Goal: Task Accomplishment & Management: Use online tool/utility

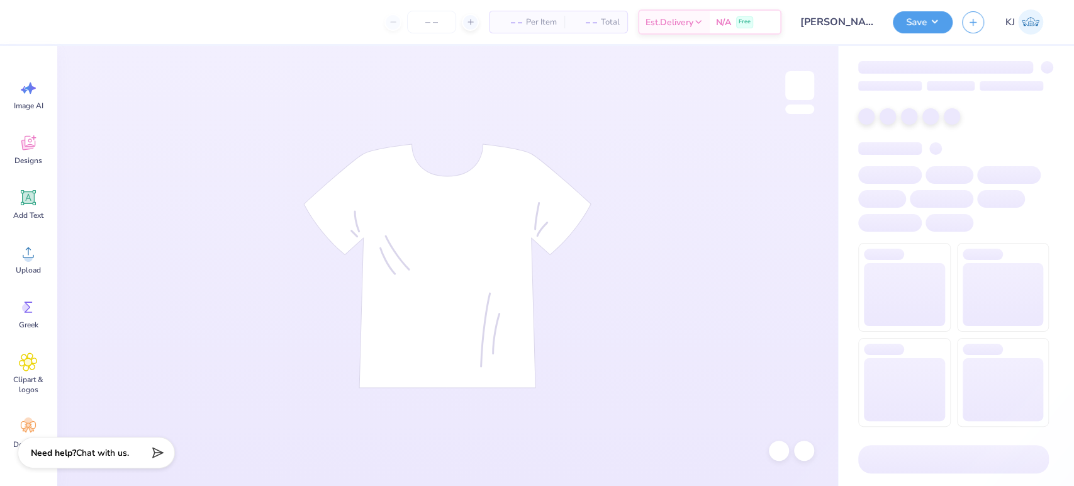
type input "24"
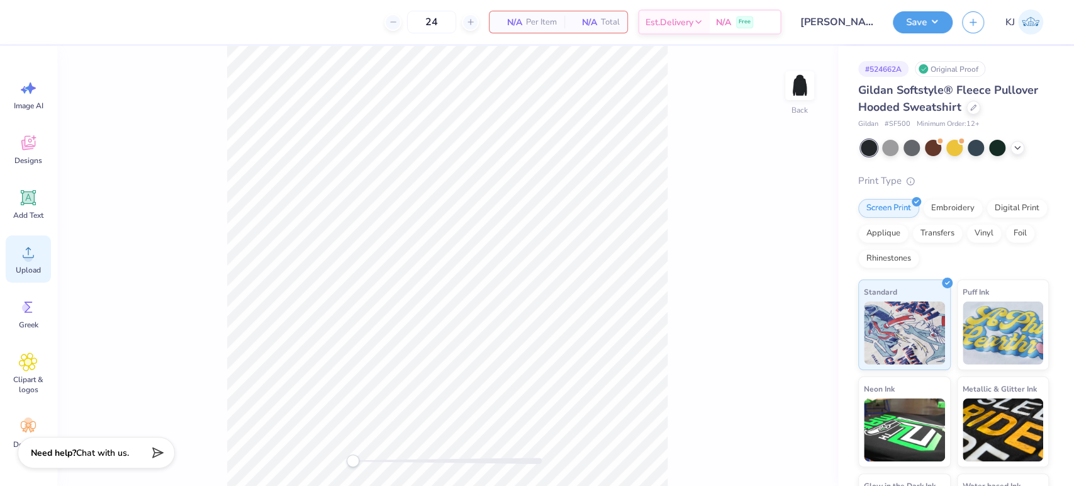
click at [26, 254] on circle at bounding box center [28, 257] width 9 height 9
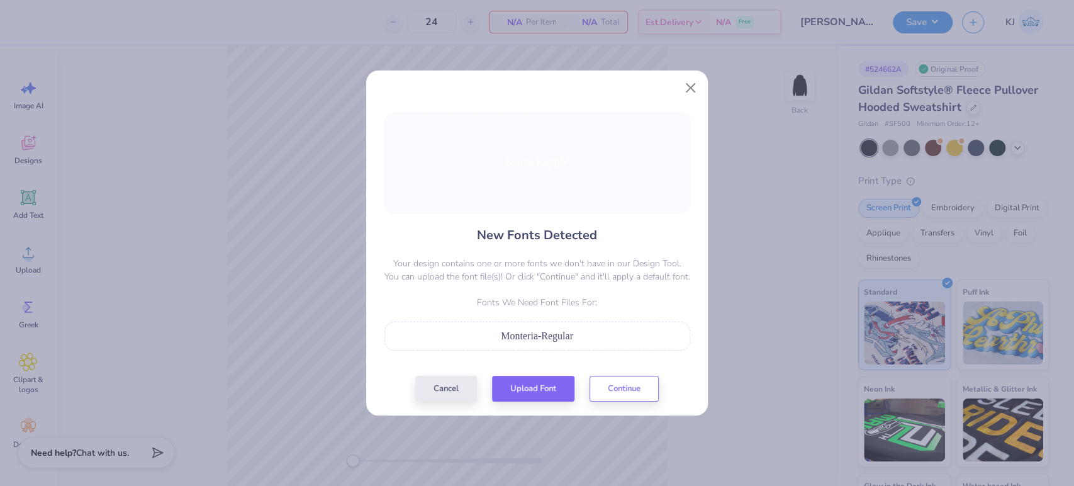
click at [545, 340] on span "Monteria-Regular" at bounding box center [537, 335] width 72 height 11
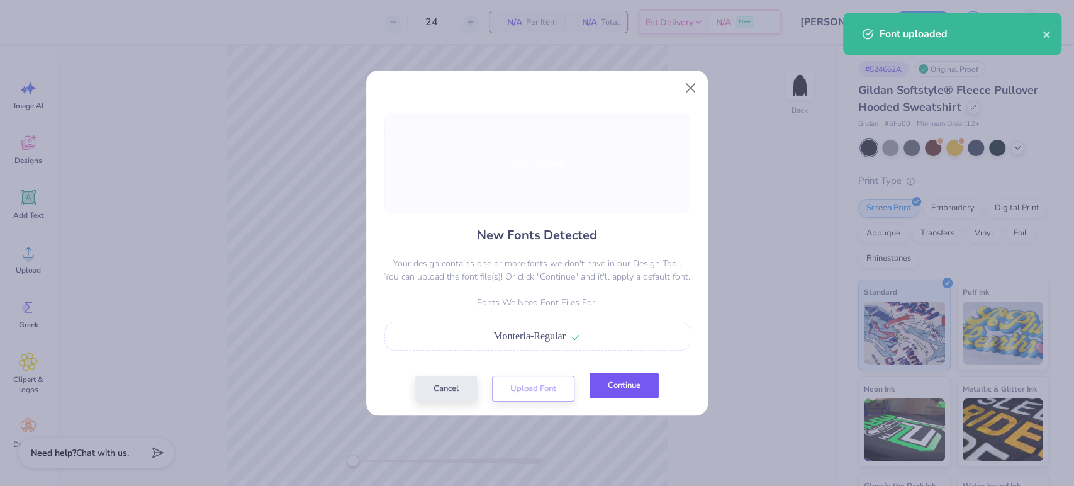
click at [602, 383] on button "Continue" at bounding box center [623, 385] width 69 height 26
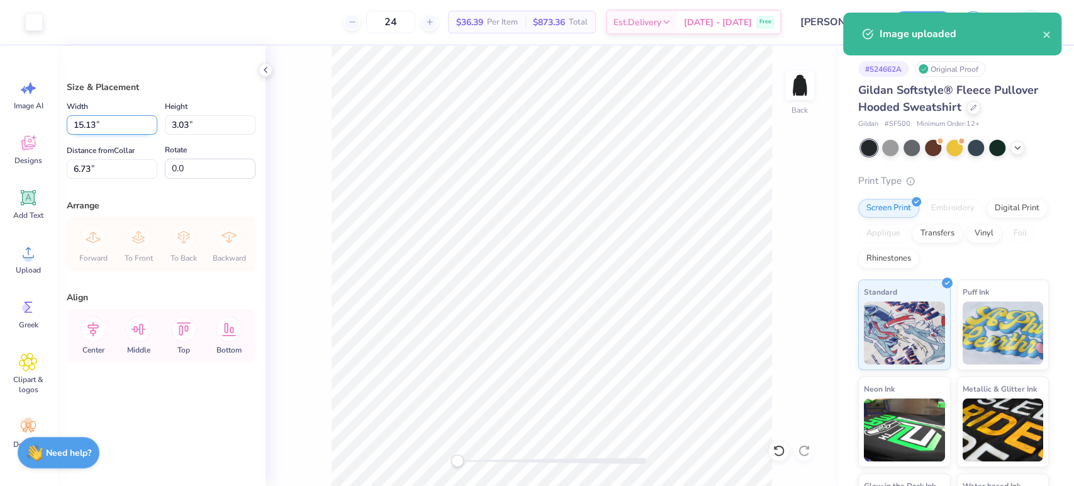
click at [95, 124] on input "15.13" at bounding box center [112, 125] width 91 height 20
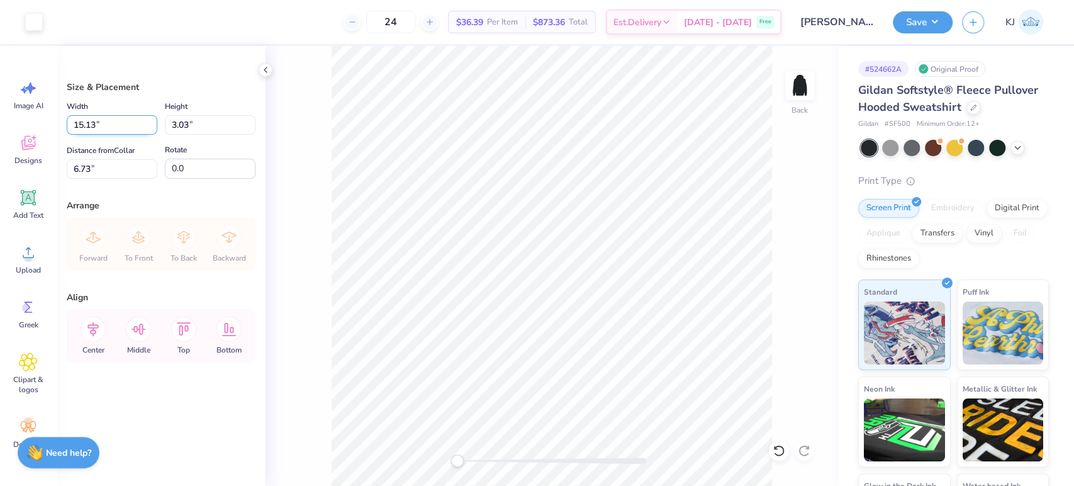
click at [90, 124] on input "15.13" at bounding box center [112, 125] width 91 height 20
type input "8.00"
type input "1.60"
click at [121, 171] on input "7.45" at bounding box center [112, 169] width 91 height 20
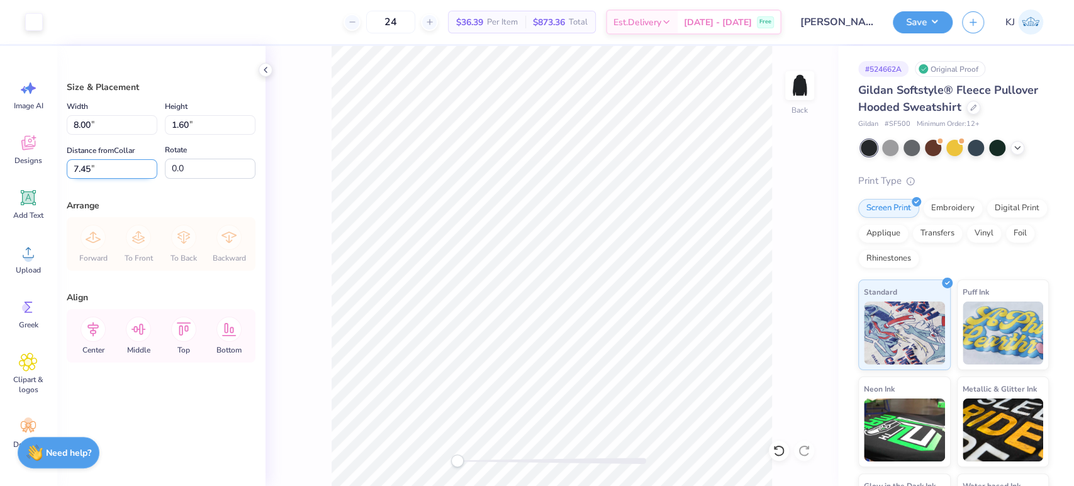
click at [121, 171] on input "7.45" at bounding box center [112, 169] width 91 height 20
click at [74, 165] on input "7.45" at bounding box center [112, 169] width 91 height 20
type input "3.00"
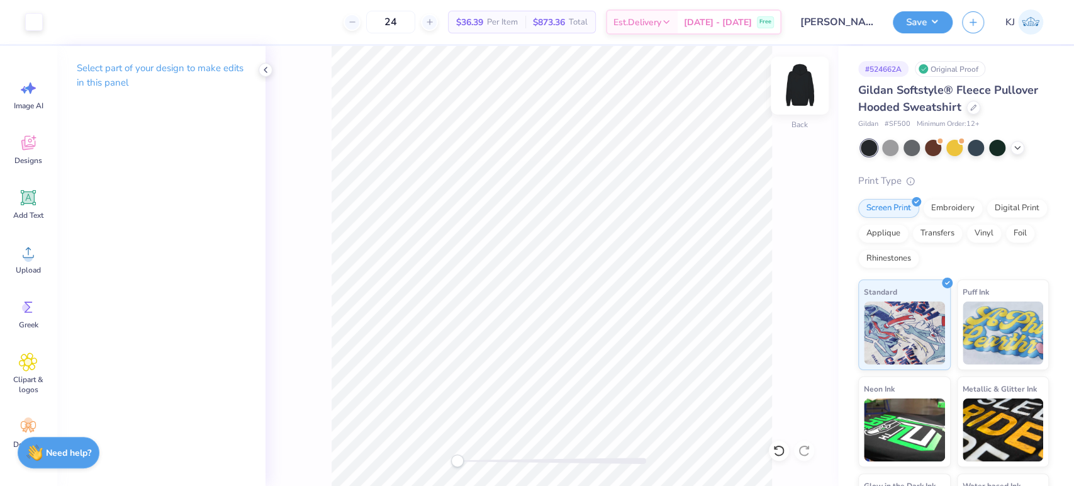
click at [796, 80] on img at bounding box center [799, 85] width 50 height 50
click at [24, 262] on div "Upload" at bounding box center [28, 258] width 45 height 47
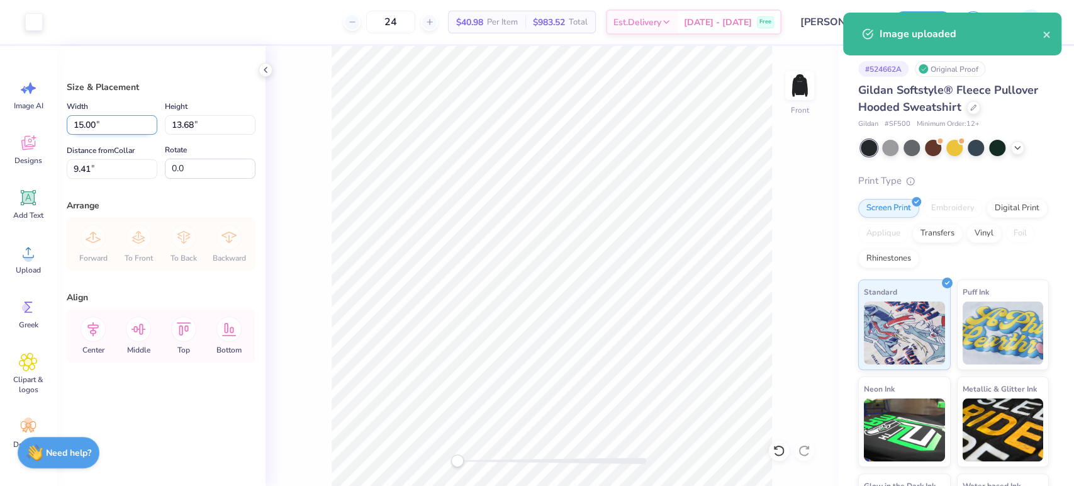
click at [77, 125] on input "15.00" at bounding box center [112, 125] width 91 height 20
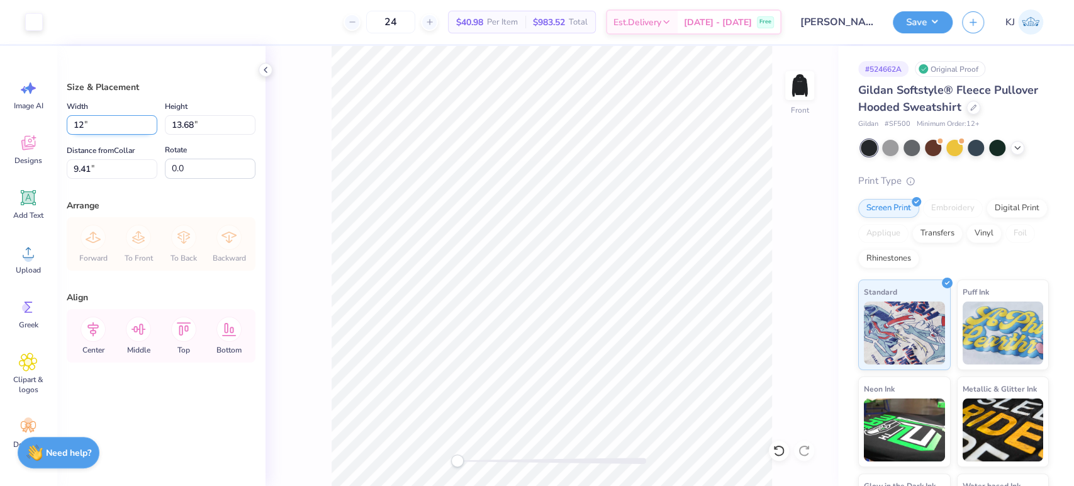
type input "12.00"
type input "10.94"
type input "10.78"
click at [114, 130] on input "12.00" at bounding box center [112, 125] width 91 height 20
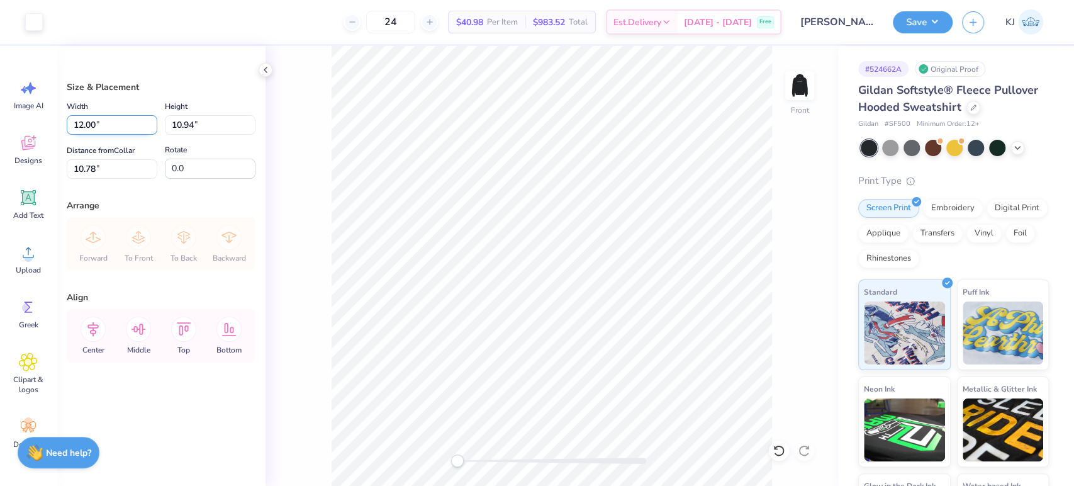
click at [72, 123] on input "12.00" at bounding box center [112, 125] width 91 height 20
type input "9.00"
type input "8.21"
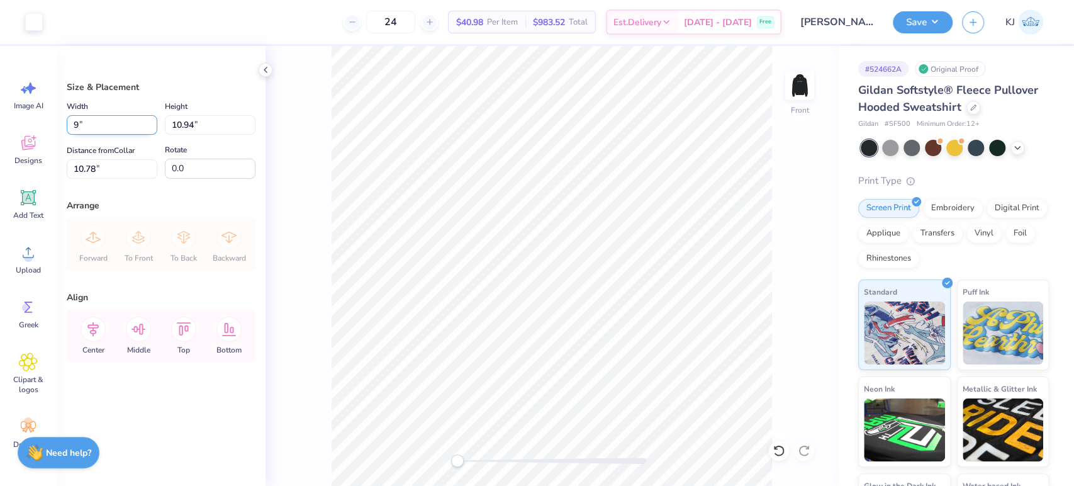
type input "12.15"
click at [77, 123] on input "9.00" at bounding box center [112, 125] width 91 height 20
type input "8.00"
type input "7.30"
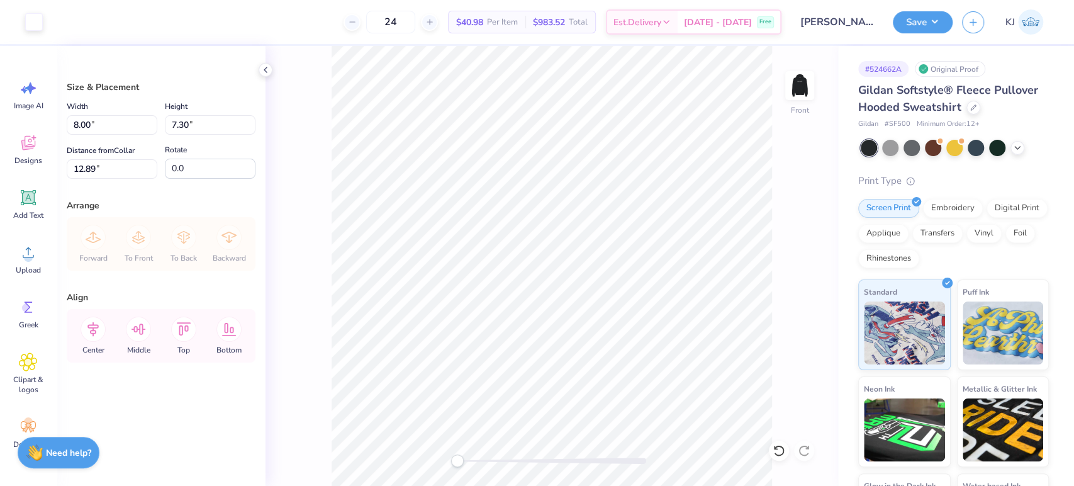
type input "15.27"
drag, startPoint x: 75, startPoint y: 126, endPoint x: 65, endPoint y: 126, distance: 10.7
click at [65, 126] on div "Size & Placement Width 8.00 8.00 " Height 7.30 7.30 " Distance from Collar 15.2…" at bounding box center [161, 266] width 209 height 440
drag, startPoint x: 77, startPoint y: 123, endPoint x: 60, endPoint y: 123, distance: 17.6
click at [60, 123] on div "Size & Placement Width 8.00 8.00 " Height 7.30 7.30 " Distance from Collar 15.2…" at bounding box center [161, 266] width 209 height 440
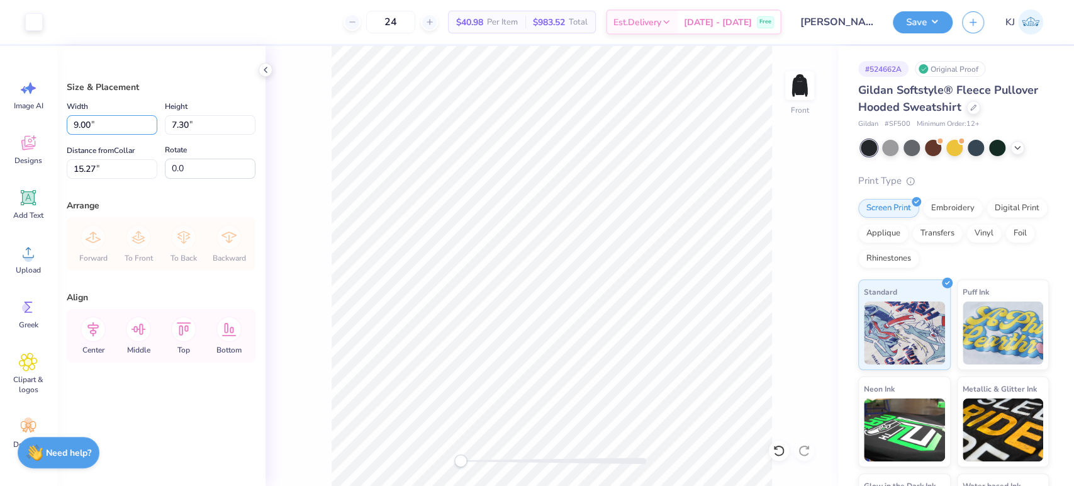
type input "9.00"
type input "8.21"
type input "14.77"
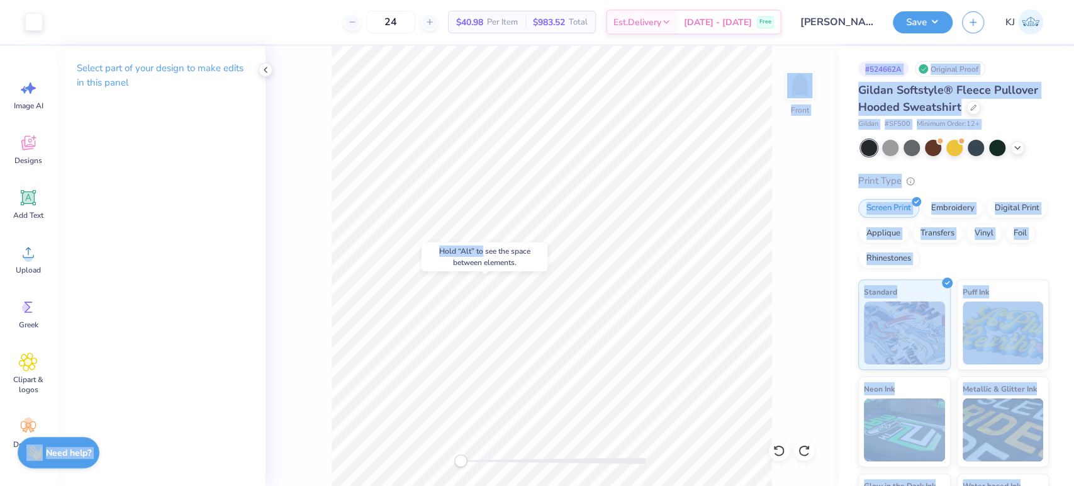
click at [633, 416] on body "Art colors 24 $40.98 Per Item $983.52 Total Est. Delivery [DATE] - [DATE] Free …" at bounding box center [537, 243] width 1074 height 486
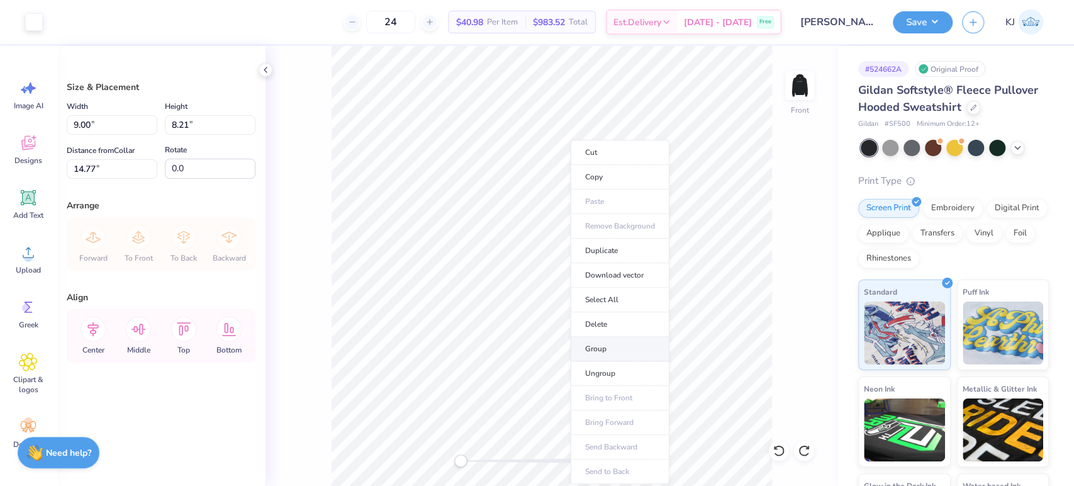
click at [614, 349] on li "Group" at bounding box center [620, 349] width 99 height 25
click at [82, 167] on input "14.77" at bounding box center [112, 169] width 91 height 20
type input "14"
click at [808, 86] on img at bounding box center [799, 85] width 50 height 50
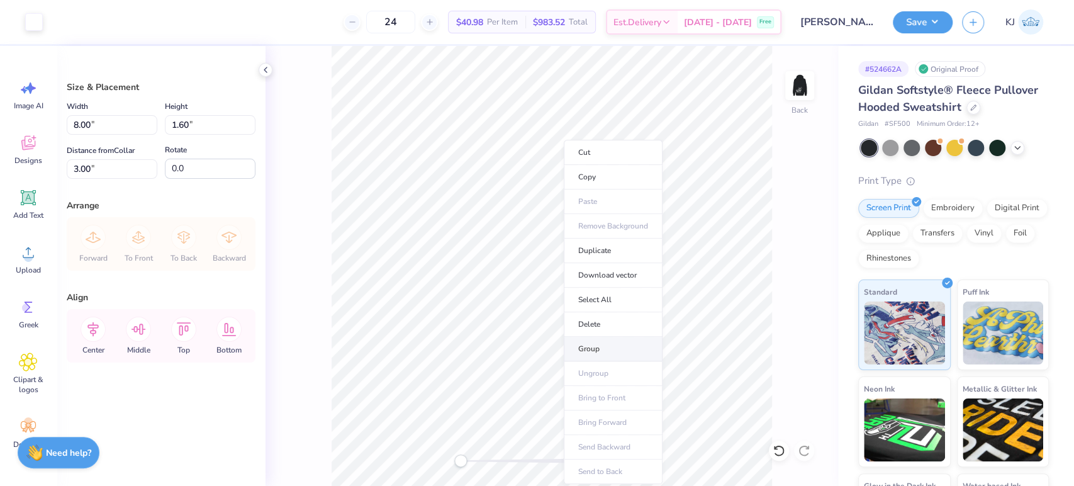
click at [599, 344] on li "Group" at bounding box center [613, 349] width 99 height 25
click at [930, 18] on button "Save" at bounding box center [923, 20] width 60 height 22
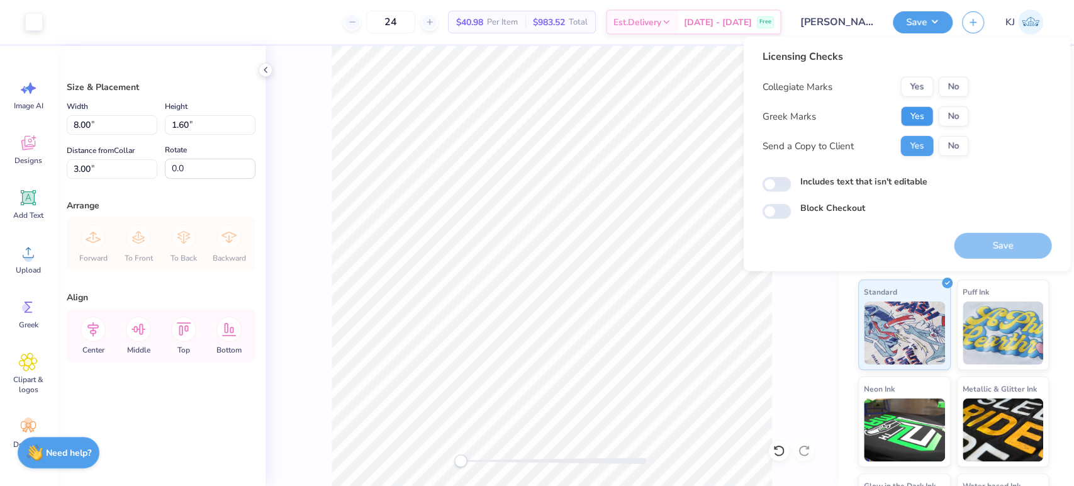
click at [916, 120] on button "Yes" at bounding box center [916, 116] width 33 height 20
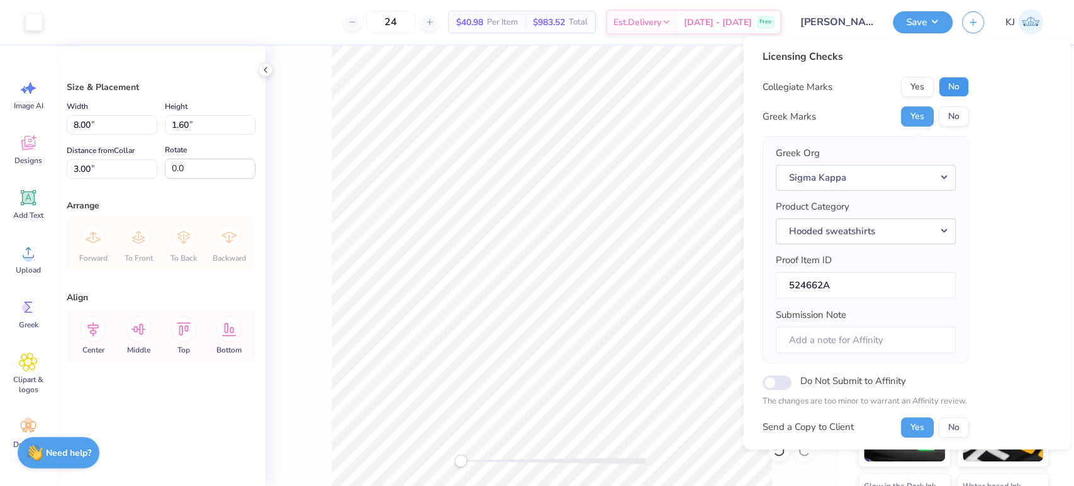
click at [962, 84] on button "No" at bounding box center [953, 87] width 30 height 20
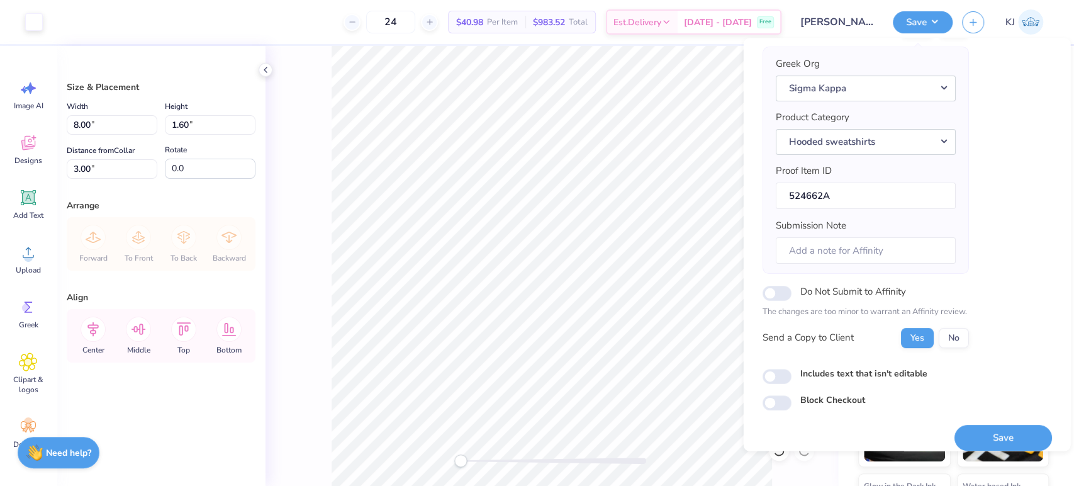
scroll to position [93, 0]
click at [976, 432] on button "Save" at bounding box center [1003, 435] width 98 height 26
